Goal: Task Accomplishment & Management: Use online tool/utility

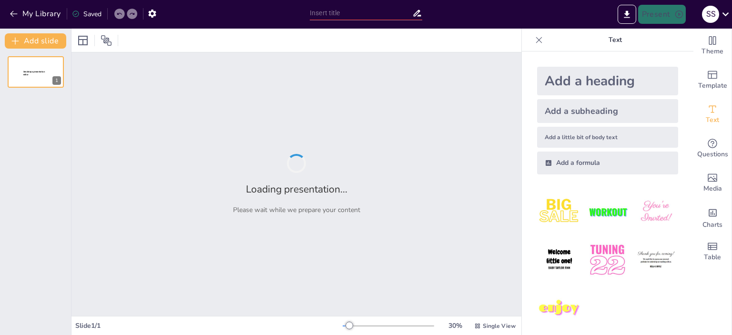
type input "Інноваційні технології у викладанні: роль Grammarly в освіті"
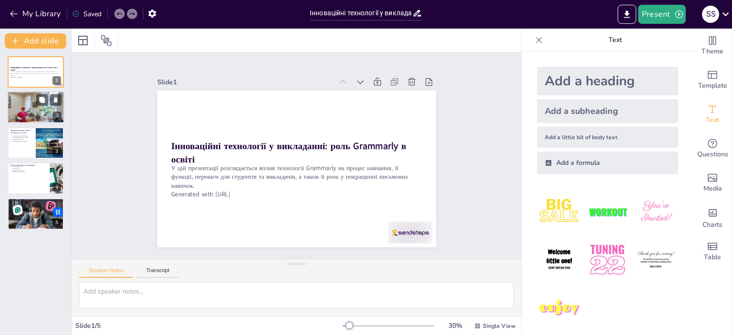
click at [30, 101] on div at bounding box center [35, 108] width 57 height 32
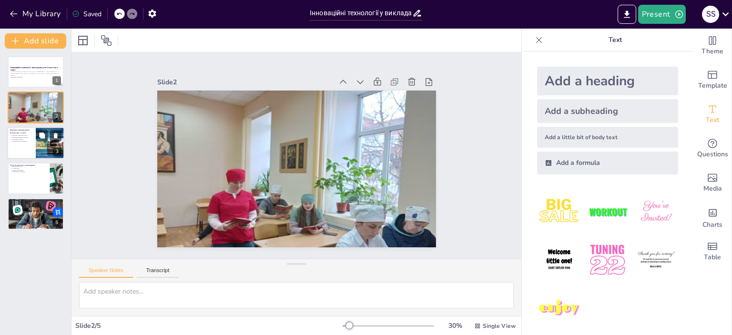
click at [14, 155] on div at bounding box center [35, 143] width 57 height 32
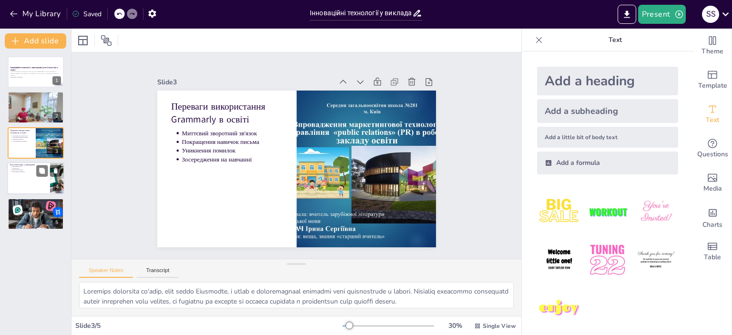
click at [26, 186] on div at bounding box center [35, 178] width 57 height 32
type textarea "Loremipsumdo Sitametco adi elitseddoe temporinc utlab etdolorem a enimadmi veni…"
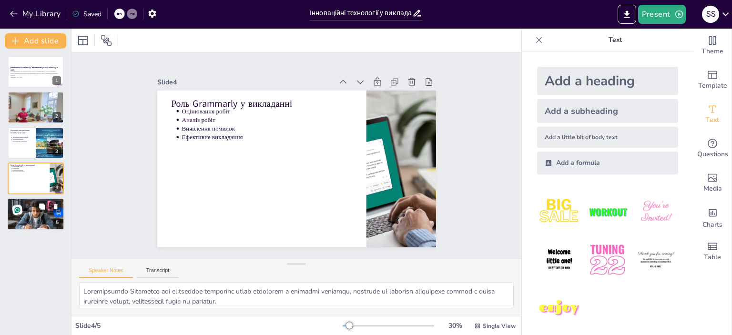
click at [17, 211] on div at bounding box center [35, 214] width 61 height 32
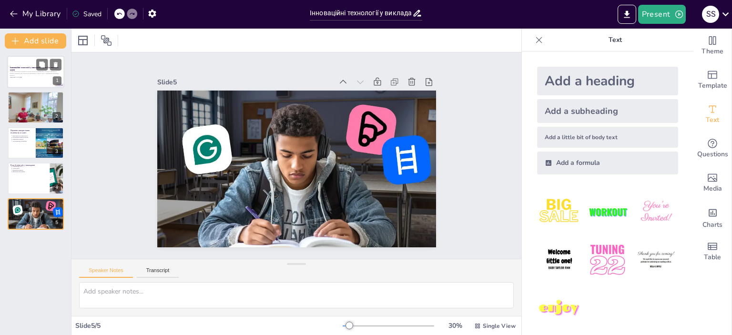
click at [28, 87] on div "Інноваційні технології у викладанні: роль Grammarly в освіті У цій презентації …" at bounding box center [35, 143] width 71 height 174
click at [29, 81] on div at bounding box center [35, 72] width 57 height 32
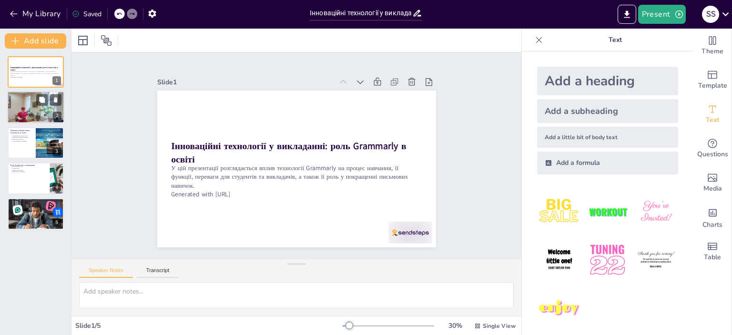
click at [17, 100] on div at bounding box center [35, 108] width 57 height 32
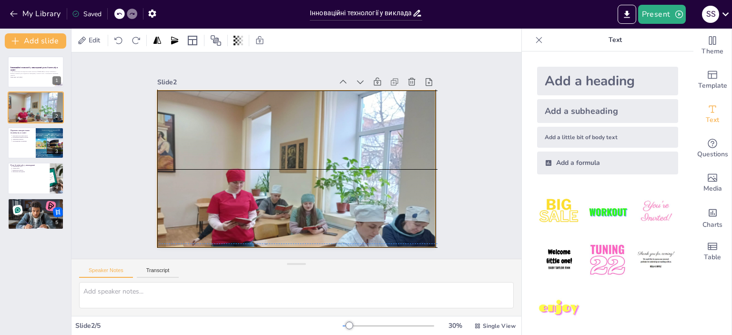
click at [217, 149] on div at bounding box center [286, 165] width 303 height 312
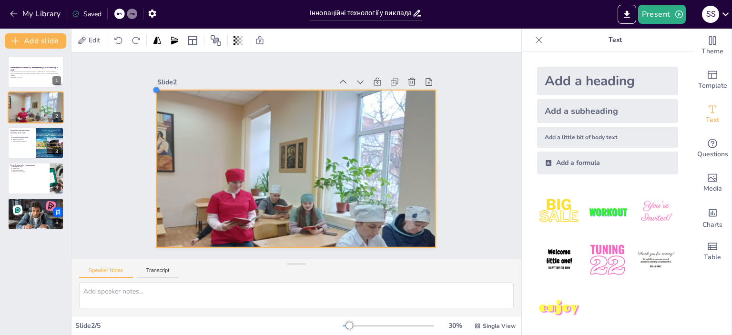
drag, startPoint x: 149, startPoint y: 88, endPoint x: 148, endPoint y: 96, distance: 8.2
click at [172, 96] on div "Slide 1 Інноваційні технології у викладанні: роль Grammarly в освіті У цій през…" at bounding box center [296, 155] width 248 height 363
click at [439, 132] on div "Slide 1 Інноваційні технології у викладанні: роль Grammarly в освіті У цій през…" at bounding box center [296, 155] width 379 height 325
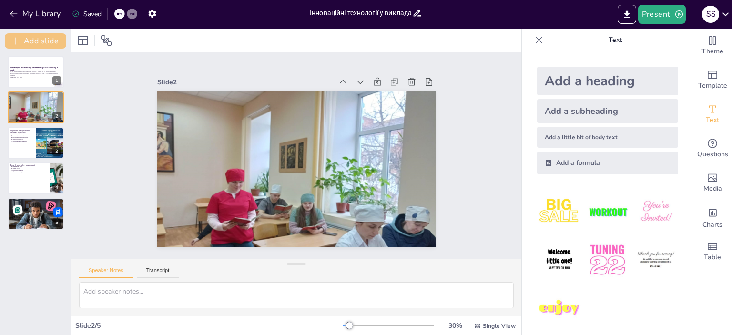
click at [59, 34] on button "Add slide" at bounding box center [35, 40] width 61 height 15
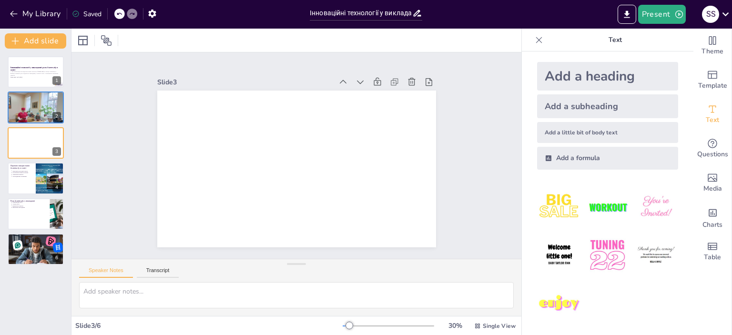
scroll to position [6, 0]
click at [389, 275] on icon at bounding box center [383, 280] width 10 height 10
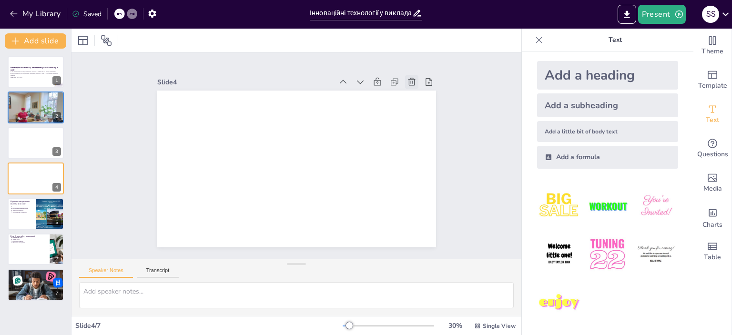
click at [424, 141] on div at bounding box center [433, 150] width 18 height 18
type textarea "Loremips dolorsita co'adip, elit seddo Eiusmodte, i utlab e doloremagnaal enima…"
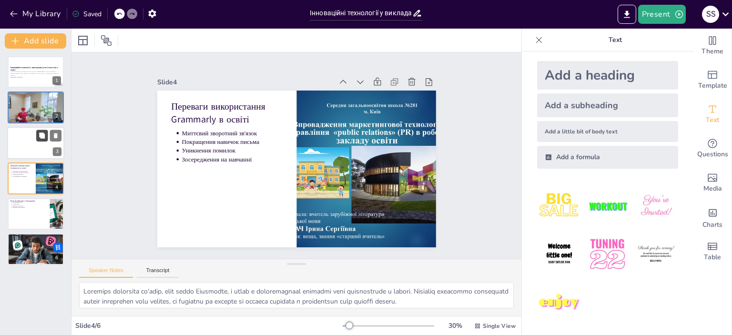
click at [38, 136] on button at bounding box center [41, 135] width 11 height 11
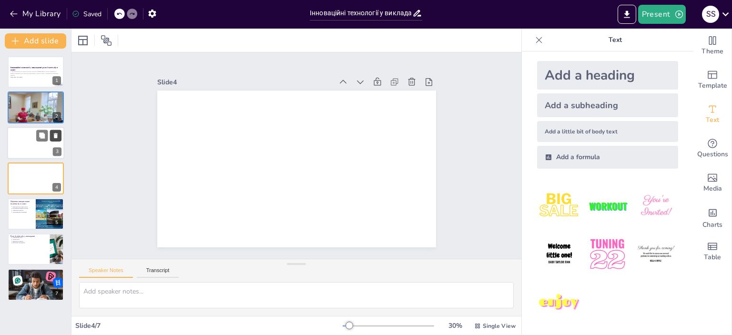
click at [51, 134] on button at bounding box center [55, 135] width 11 height 11
type textarea "Loremips dolorsita co'adip, elit seddo Eiusmodte, i utlab e doloremagnaal enima…"
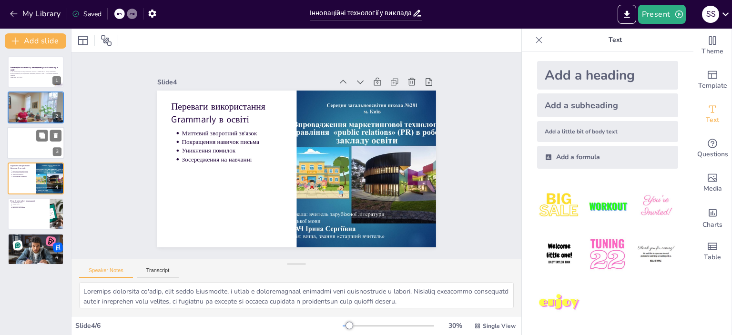
click at [16, 146] on div at bounding box center [35, 143] width 57 height 32
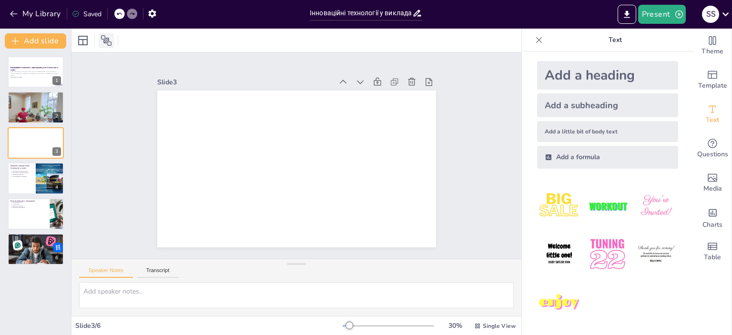
click at [103, 43] on icon at bounding box center [106, 40] width 11 height 11
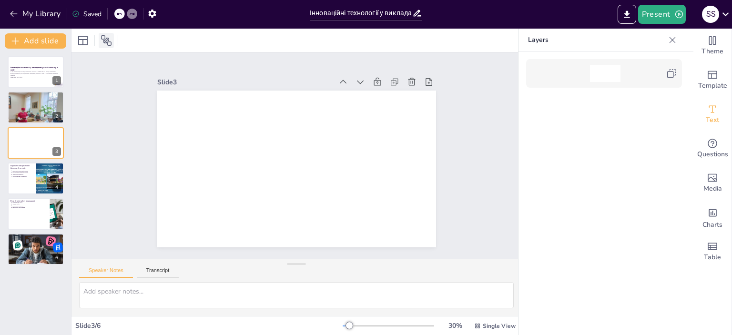
click at [103, 43] on icon at bounding box center [106, 40] width 11 height 11
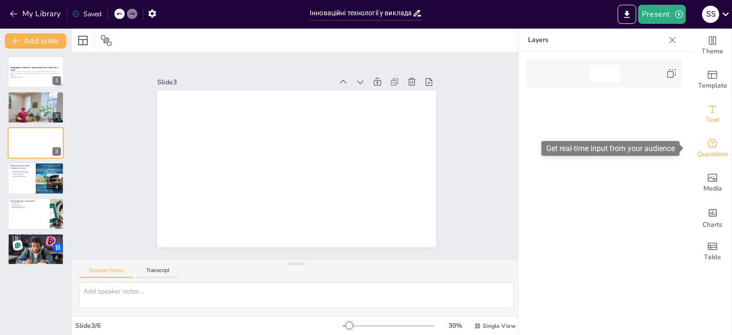
click at [698, 157] on span "Questions" at bounding box center [712, 154] width 31 height 10
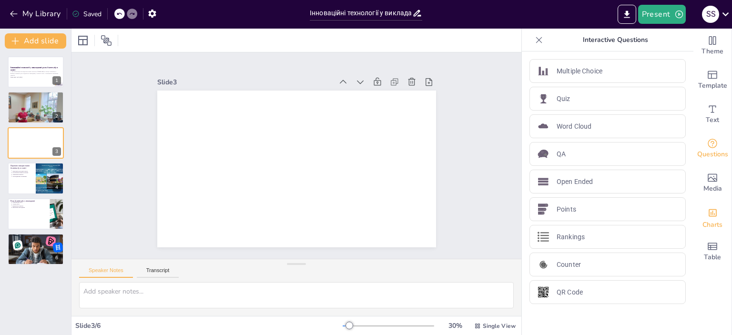
click at [694, 210] on div "Charts" at bounding box center [713, 217] width 38 height 34
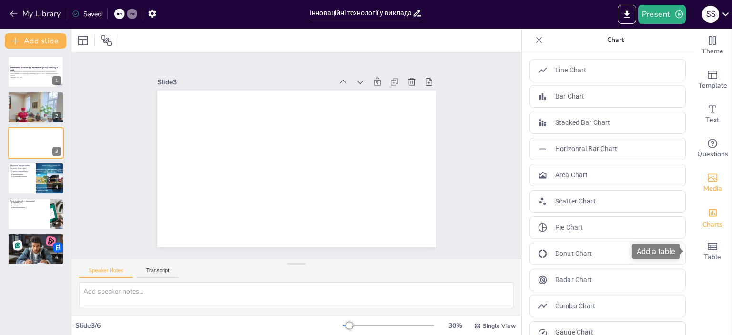
drag, startPoint x: 696, startPoint y: 238, endPoint x: 713, endPoint y: 190, distance: 50.7
click at [696, 239] on div "Table" at bounding box center [713, 252] width 38 height 34
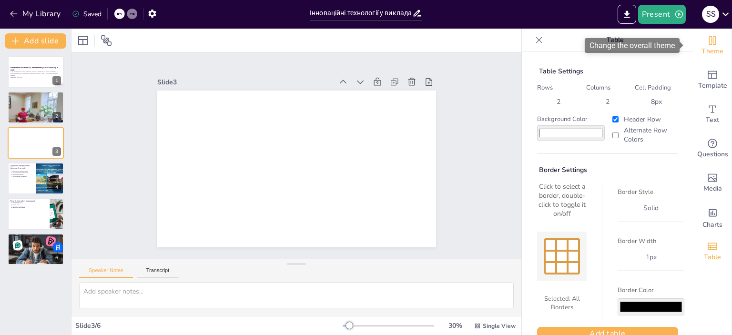
click at [711, 55] on span "Theme" at bounding box center [713, 51] width 22 height 10
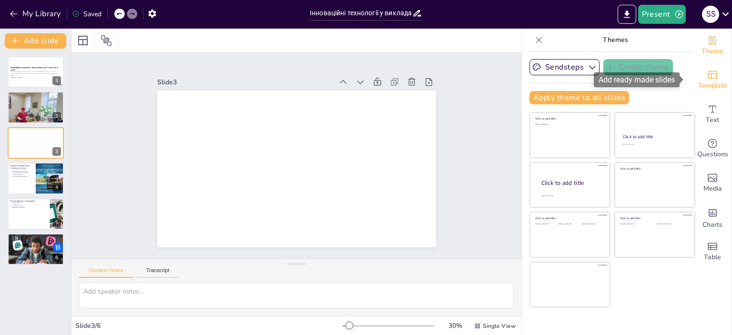
click at [710, 66] on div "Template" at bounding box center [713, 80] width 38 height 34
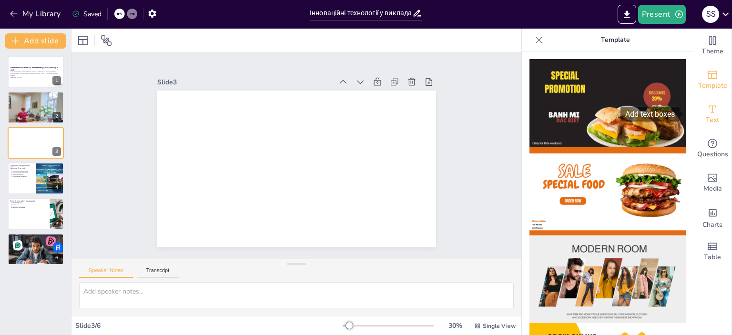
click at [707, 105] on icon "Add text boxes" at bounding box center [712, 108] width 11 height 11
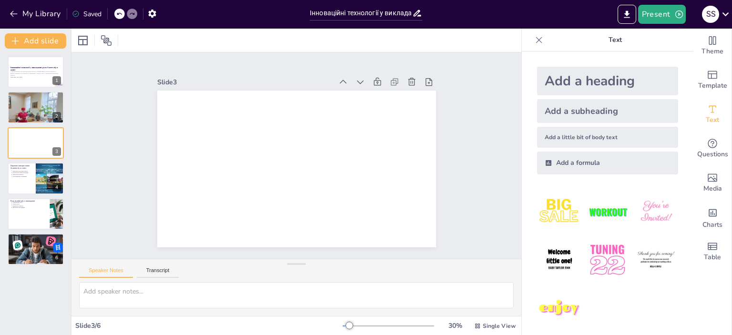
click at [619, 111] on div "Add a subheading" at bounding box center [607, 111] width 141 height 24
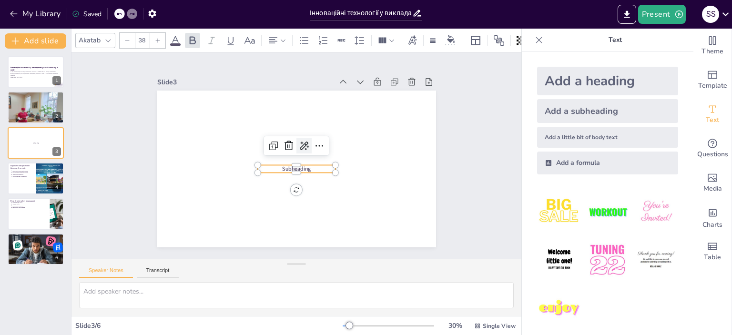
click at [303, 148] on icon at bounding box center [309, 154] width 13 height 13
click at [317, 162] on div "AI powered" at bounding box center [337, 158] width 88 height 9
click at [335, 174] on div "Rewrite" at bounding box center [337, 175] width 88 height 17
click at [286, 141] on icon at bounding box center [293, 143] width 15 height 15
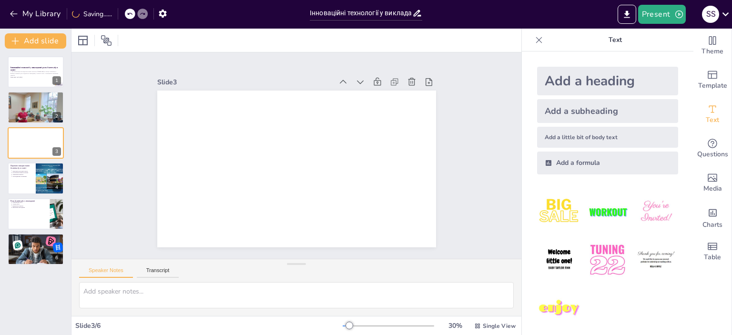
click at [562, 163] on div "Add a formula" at bounding box center [607, 163] width 141 height 23
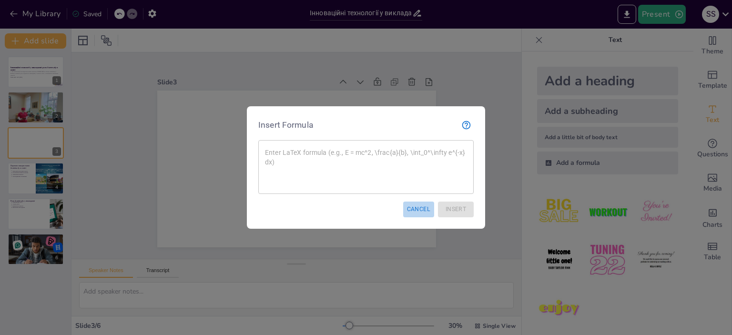
click at [420, 204] on button "Cancel" at bounding box center [418, 210] width 31 height 16
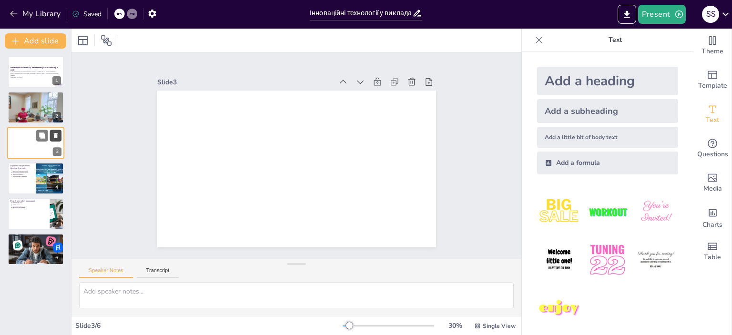
click at [56, 133] on icon at bounding box center [56, 135] width 4 height 5
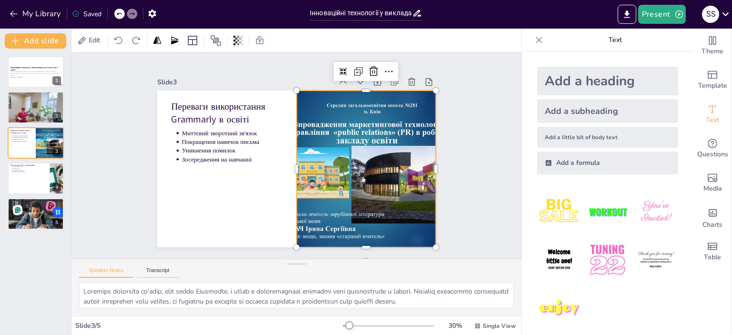
click at [338, 108] on div at bounding box center [339, 212] width 260 height 256
click at [329, 98] on div at bounding box center [334, 103] width 10 height 10
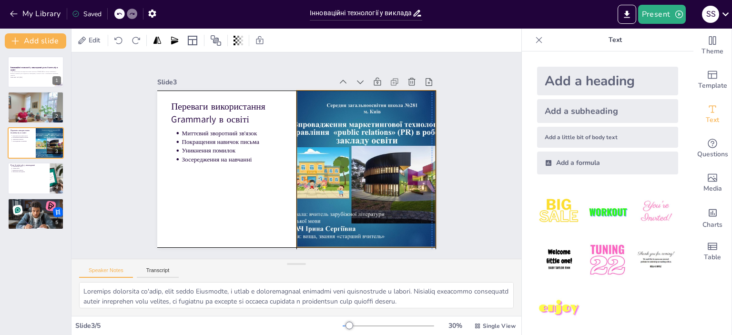
click at [286, 121] on div "Переваги використання Grammarly в освіті Миттєвий зворотний зв'язок Покращення …" at bounding box center [310, 92] width 273 height 58
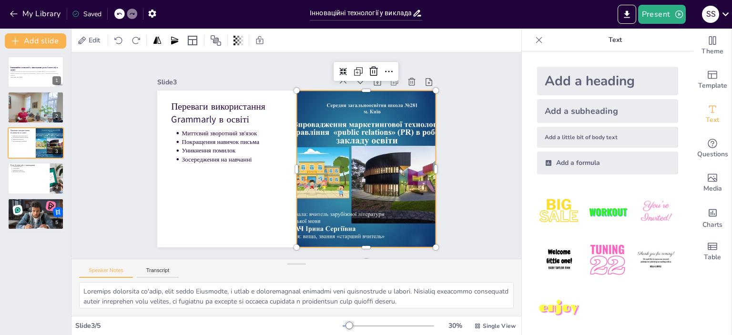
click at [348, 158] on div at bounding box center [354, 196] width 255 height 228
click at [41, 184] on div at bounding box center [35, 178] width 57 height 32
type textarea "Loremipsumdo Sitametco adi elitseddoe temporinc utlab etdolorem a enimadmi veni…"
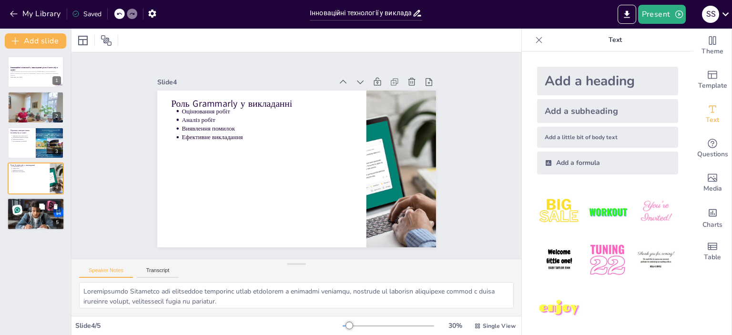
click at [18, 205] on div at bounding box center [35, 214] width 61 height 32
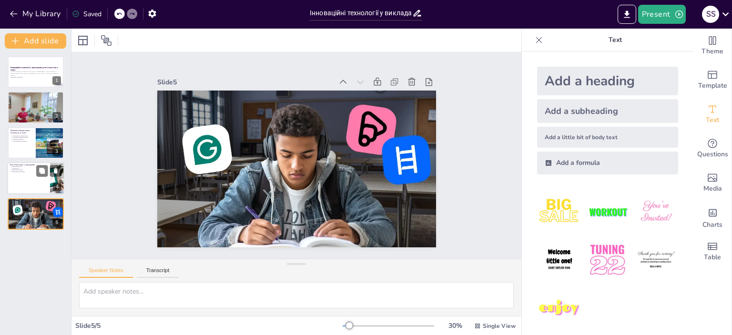
click at [25, 177] on div at bounding box center [35, 178] width 57 height 32
type textarea "Loremipsumdo Sitametco adi elitseddoe temporinc utlab etdolorem a enimadmi veni…"
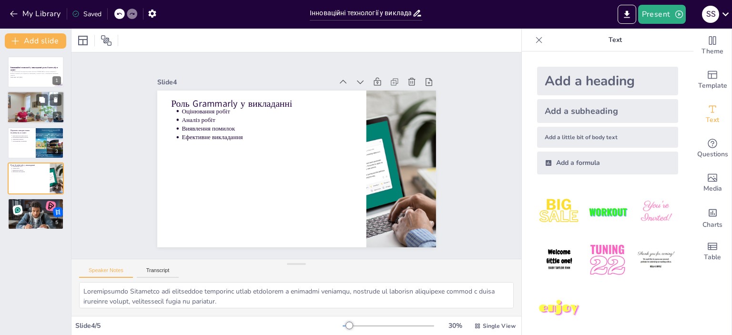
click at [32, 103] on div at bounding box center [36, 107] width 58 height 32
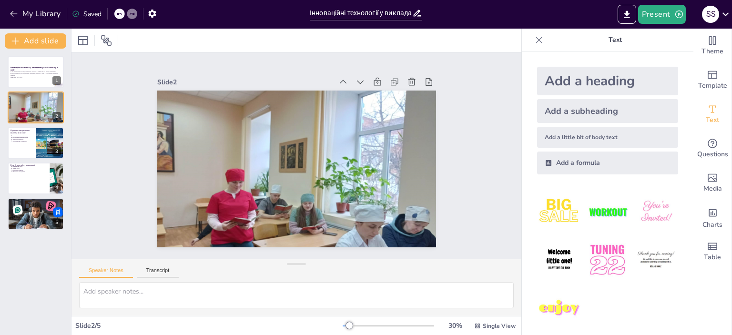
drag, startPoint x: 36, startPoint y: 171, endPoint x: 33, endPoint y: 161, distance: 10.0
click at [35, 169] on div "Роль Grammarly у викладанні Оцінювання робіт Аналіз робіт [PERSON_NAME] помилок…" at bounding box center [36, 178] width 56 height 31
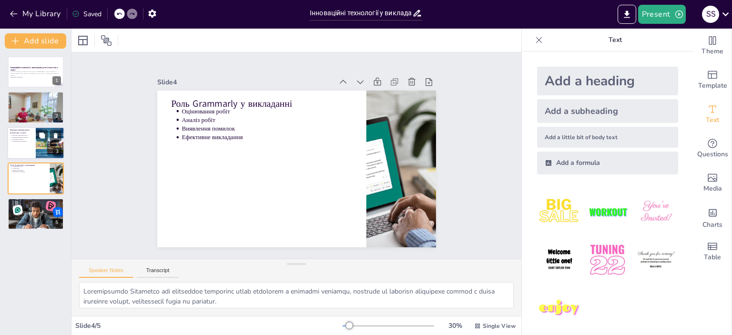
click at [23, 146] on div at bounding box center [35, 143] width 57 height 32
type textarea "Loremips dolorsita co'adip, elit seddo Eiusmodte, i utlab e doloremagnaal enima…"
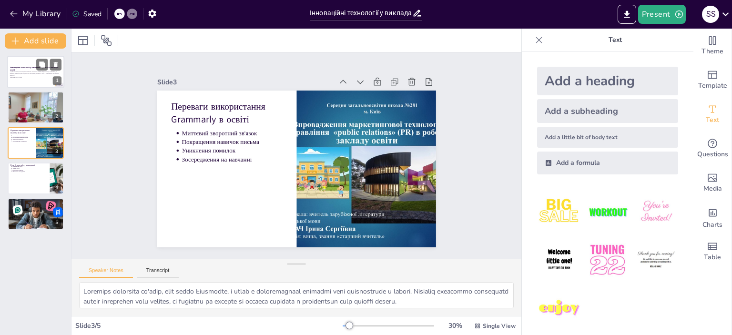
click at [23, 82] on div at bounding box center [35, 72] width 57 height 32
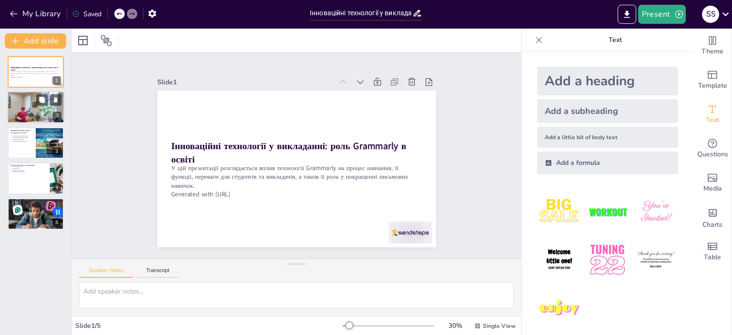
click at [31, 101] on div at bounding box center [36, 107] width 58 height 32
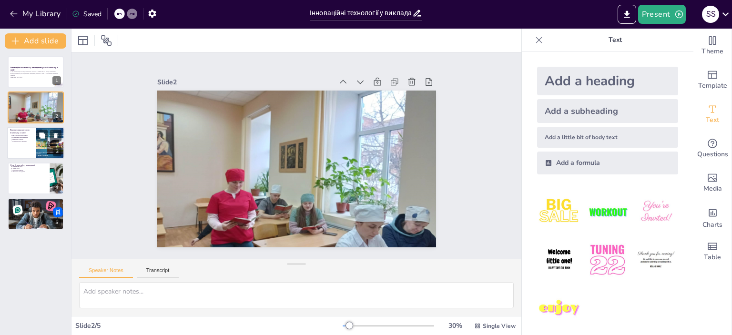
click at [15, 132] on p "Переваги використання Grammarly в освіті" at bounding box center [21, 131] width 23 height 5
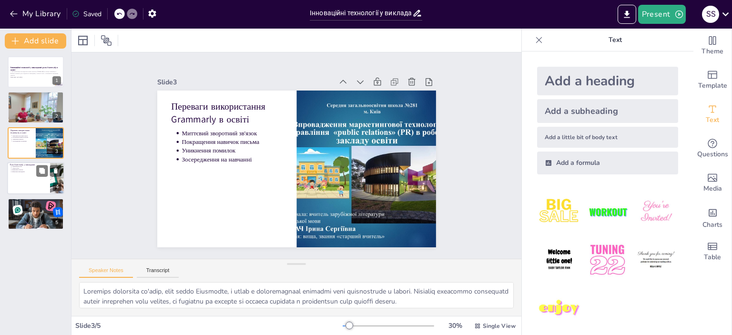
click at [23, 173] on div at bounding box center [35, 178] width 57 height 32
type textarea "Loremipsumdo Sitametco adi elitseddoe temporinc utlab etdolorem a enimadmi veni…"
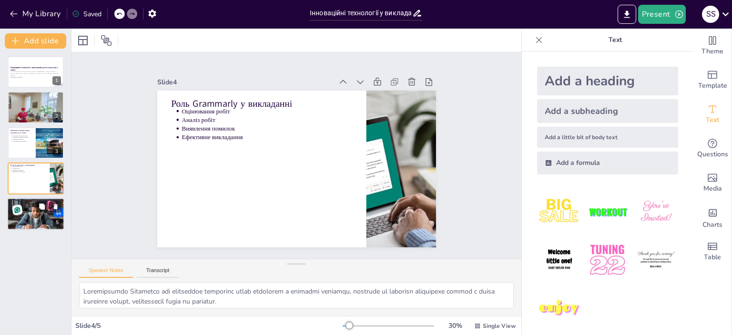
click at [39, 213] on div at bounding box center [35, 214] width 61 height 32
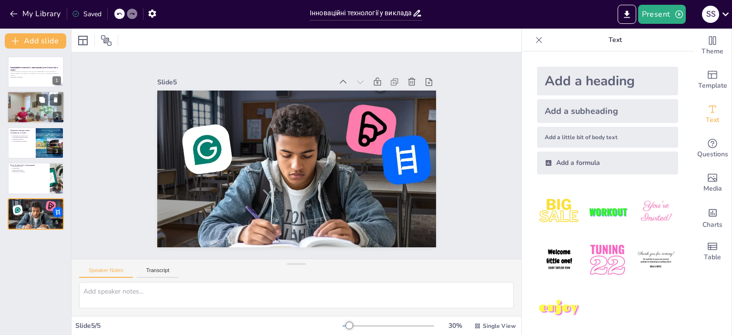
click at [14, 112] on div at bounding box center [36, 107] width 58 height 32
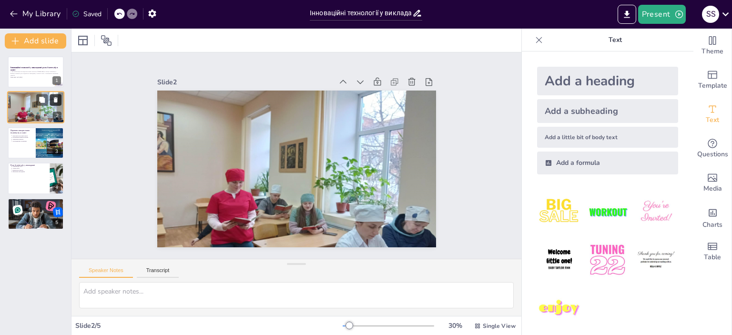
click at [57, 99] on icon at bounding box center [55, 100] width 7 height 7
type textarea "Loremips dolorsita co'adip, elit seddo Eiusmodte, i utlab e doloremagnaal enima…"
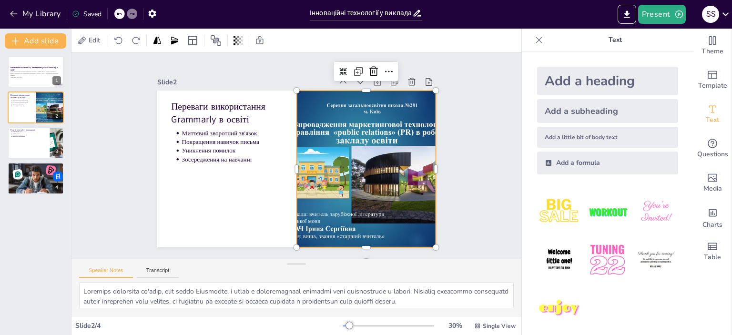
click at [329, 190] on div at bounding box center [362, 183] width 237 height 197
click at [50, 9] on button "My Library" at bounding box center [36, 13] width 58 height 15
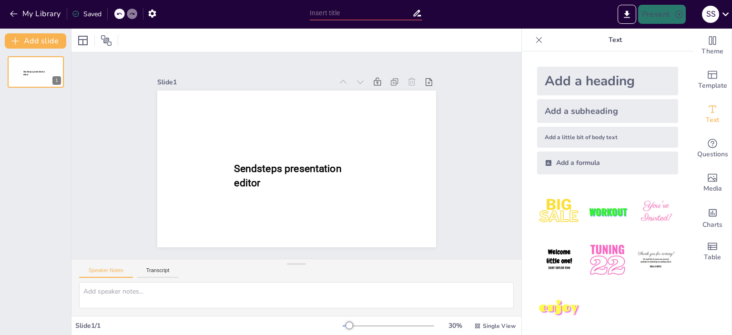
type input "New Sendsteps"
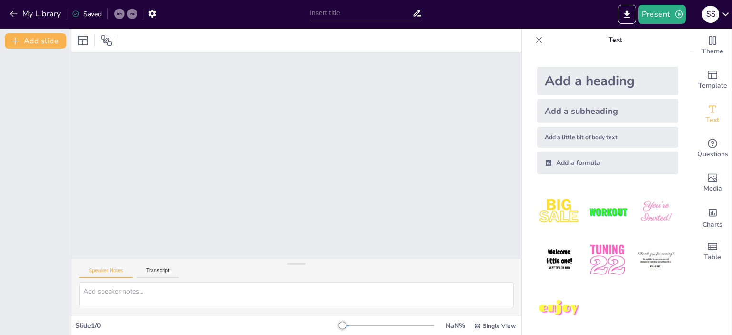
click at [449, 175] on div at bounding box center [296, 155] width 450 height 206
click at [514, 220] on div at bounding box center [296, 155] width 450 height 206
click at [664, 18] on button "Present" at bounding box center [662, 14] width 48 height 19
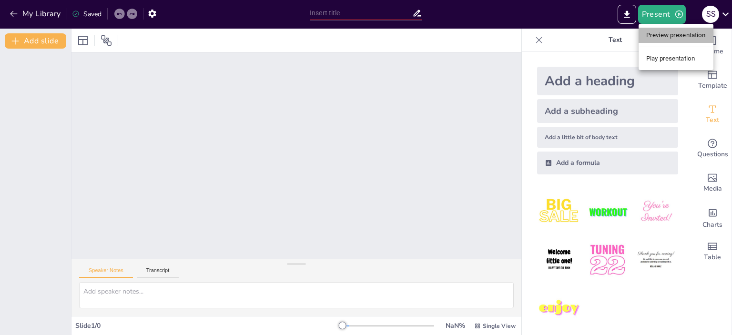
click at [663, 34] on li "Preview presentation" at bounding box center [676, 35] width 75 height 15
